Goal: Information Seeking & Learning: Learn about a topic

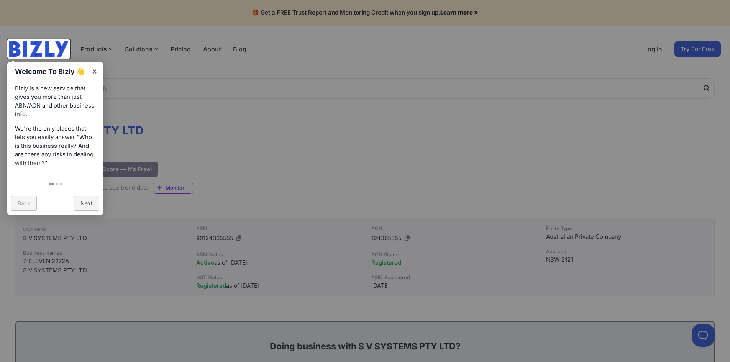
click at [354, 151] on div at bounding box center [365, 181] width 730 height 362
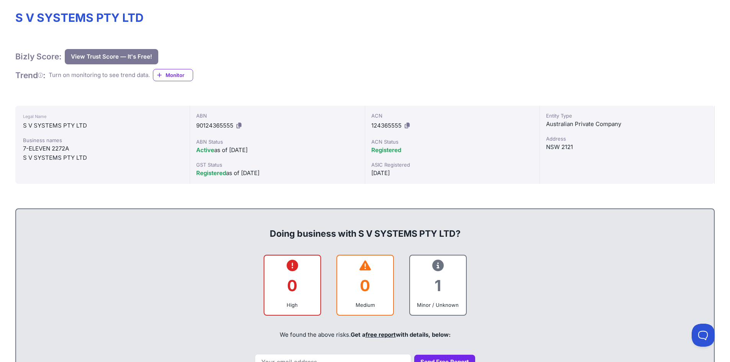
scroll to position [38, 0]
